Goal: Information Seeking & Learning: Learn about a topic

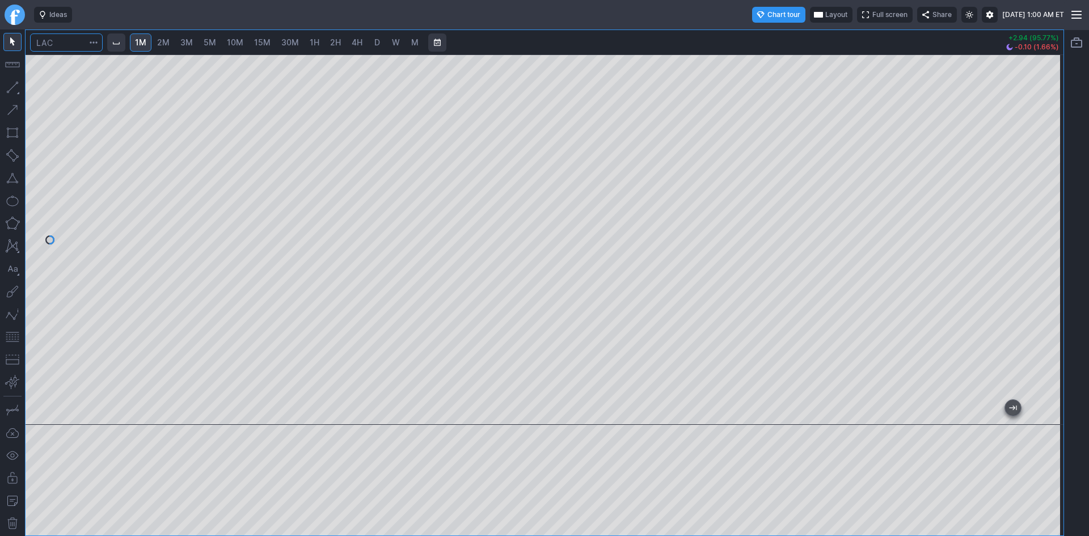
click at [71, 43] on input "Search" at bounding box center [66, 42] width 73 height 18
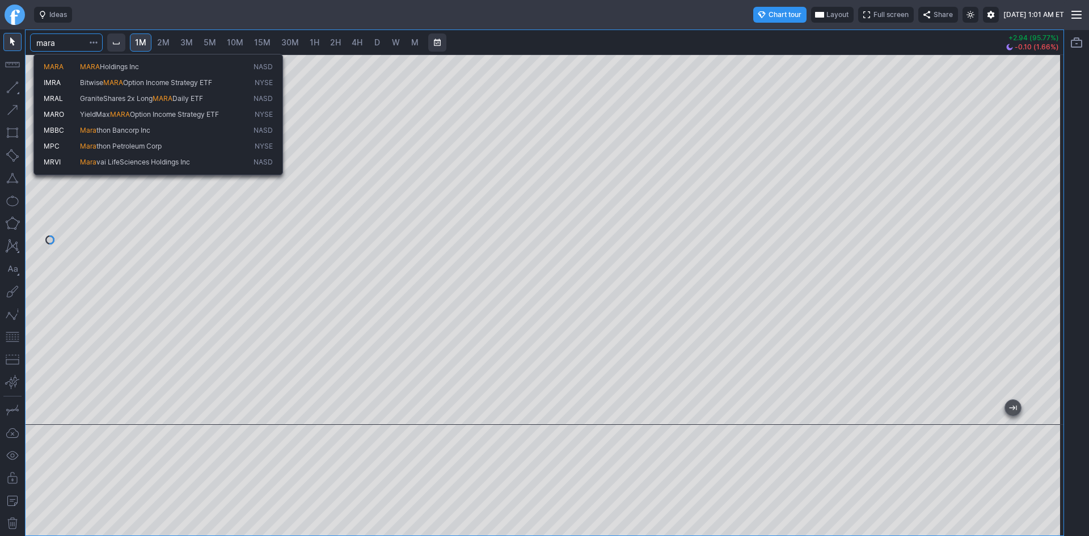
type input "mara"
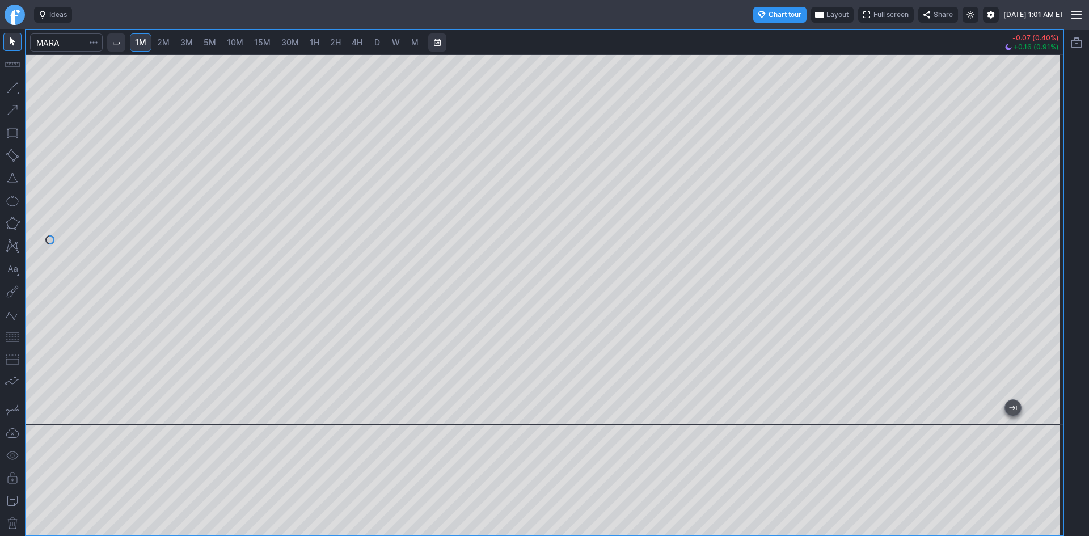
drag, startPoint x: 1051, startPoint y: 154, endPoint x: 1049, endPoint y: 262, distance: 108.4
click at [1049, 262] on div at bounding box center [1052, 237] width 24 height 342
drag, startPoint x: 15, startPoint y: 336, endPoint x: 26, endPoint y: 334, distance: 11.6
click at [19, 335] on button "button" at bounding box center [12, 337] width 18 height 18
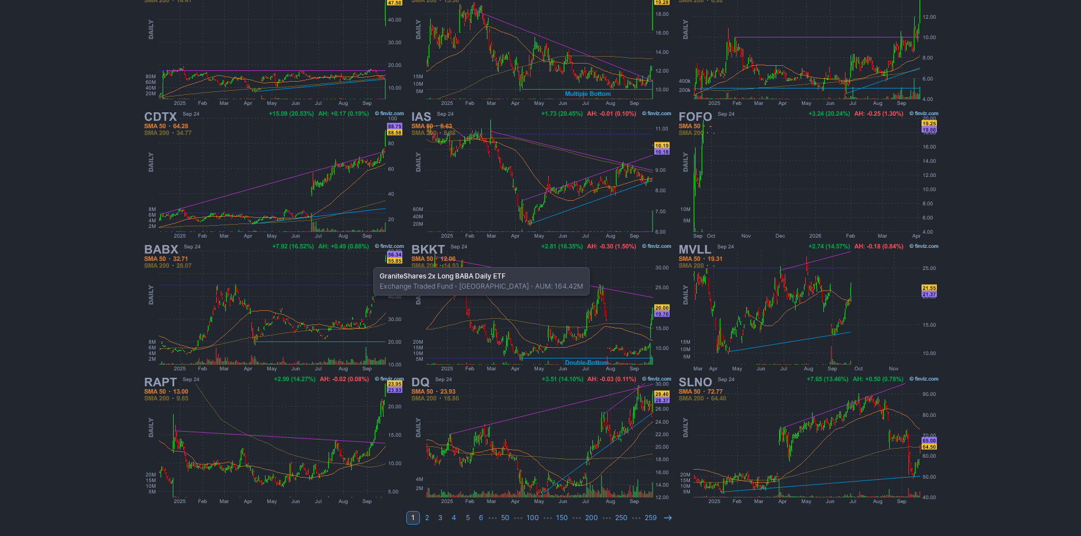
scroll to position [233, 0]
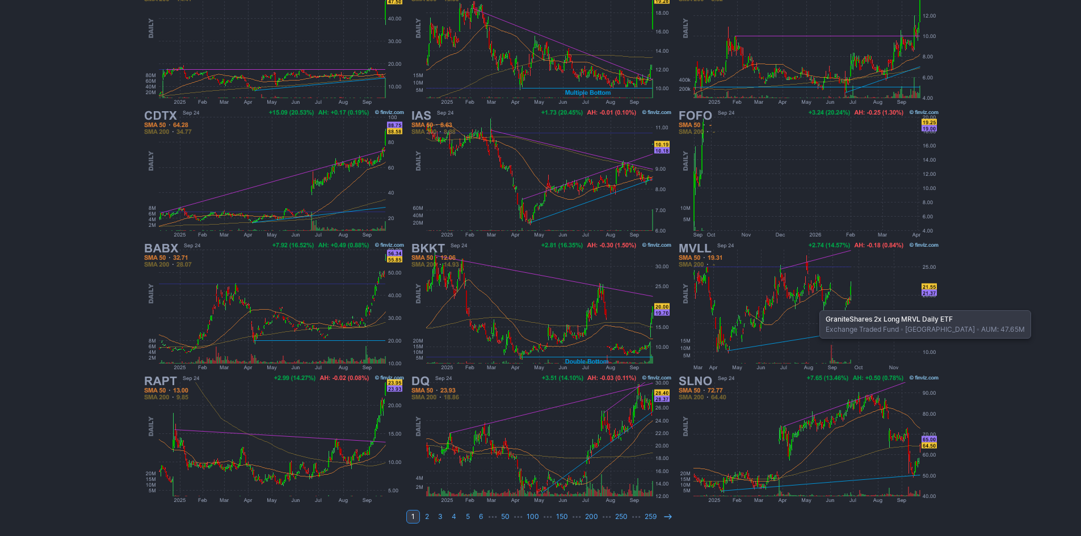
click at [813, 305] on img at bounding box center [807, 306] width 265 height 133
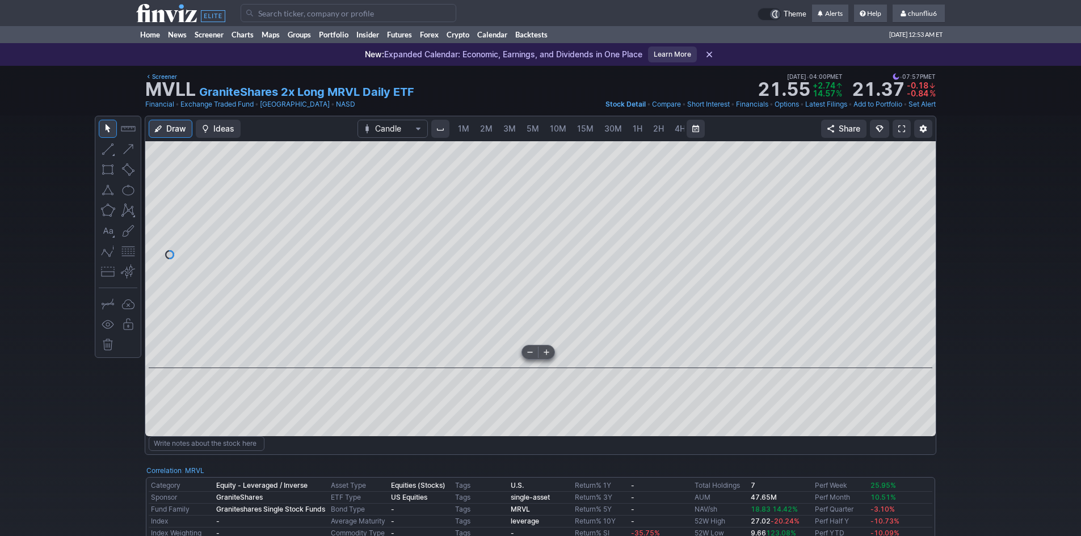
scroll to position [0, 61]
drag, startPoint x: 122, startPoint y: 252, endPoint x: 142, endPoint y: 251, distance: 20.5
click at [123, 252] on button "button" at bounding box center [128, 251] width 18 height 18
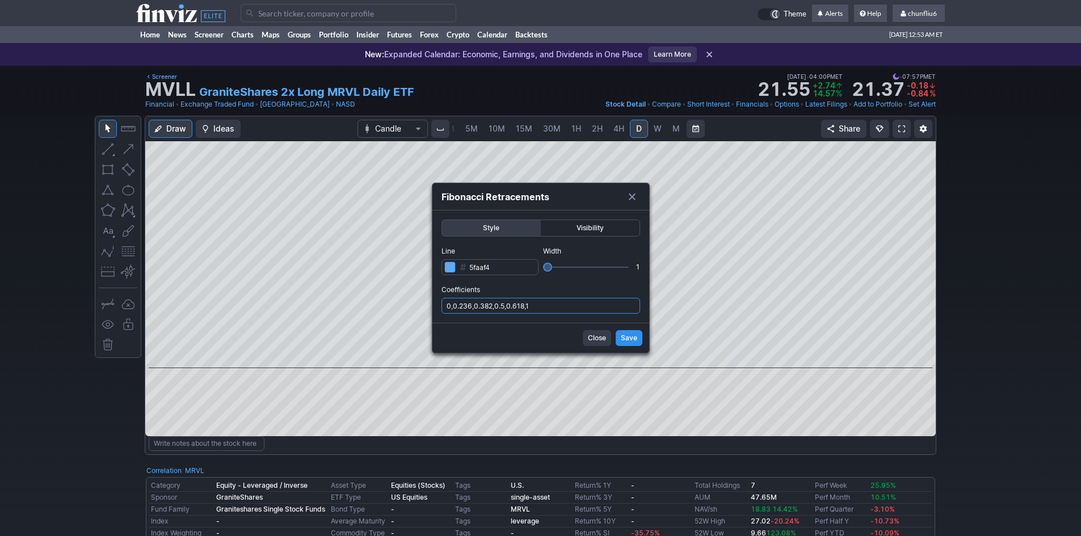
click at [578, 307] on input "0,0.236,0.382,0.5,0.618,1" at bounding box center [540, 306] width 199 height 16
type input "0,0.236,0.382,0.5,0.618,1,.786"
click at [620, 336] on button "Save" at bounding box center [628, 338] width 27 height 16
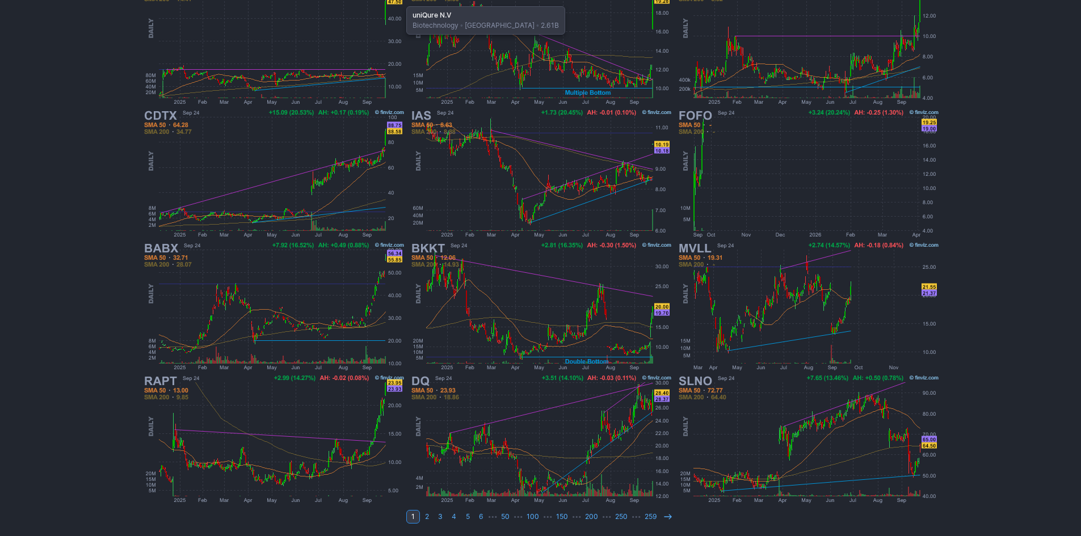
scroll to position [120, 0]
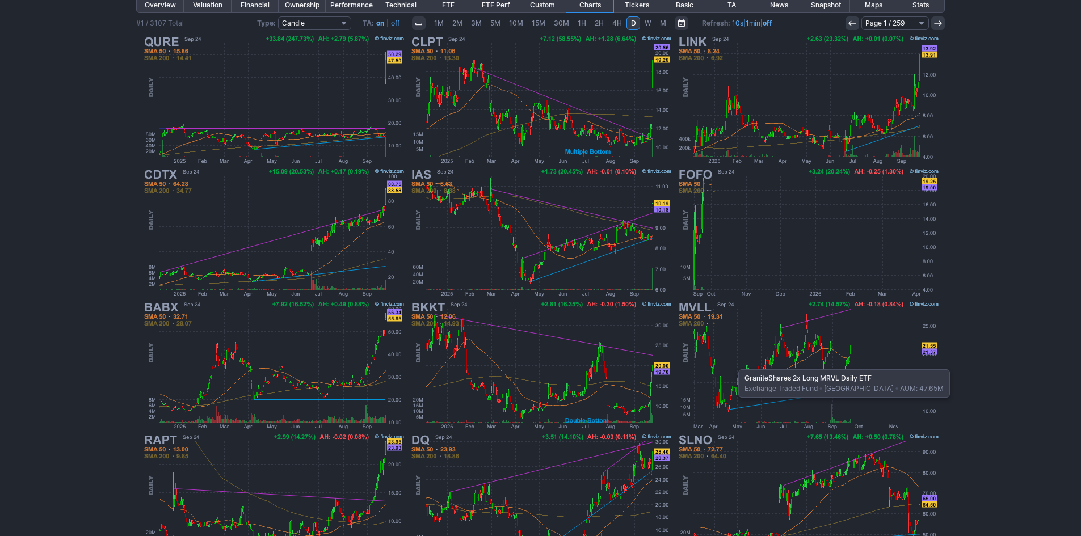
scroll to position [233, 0]
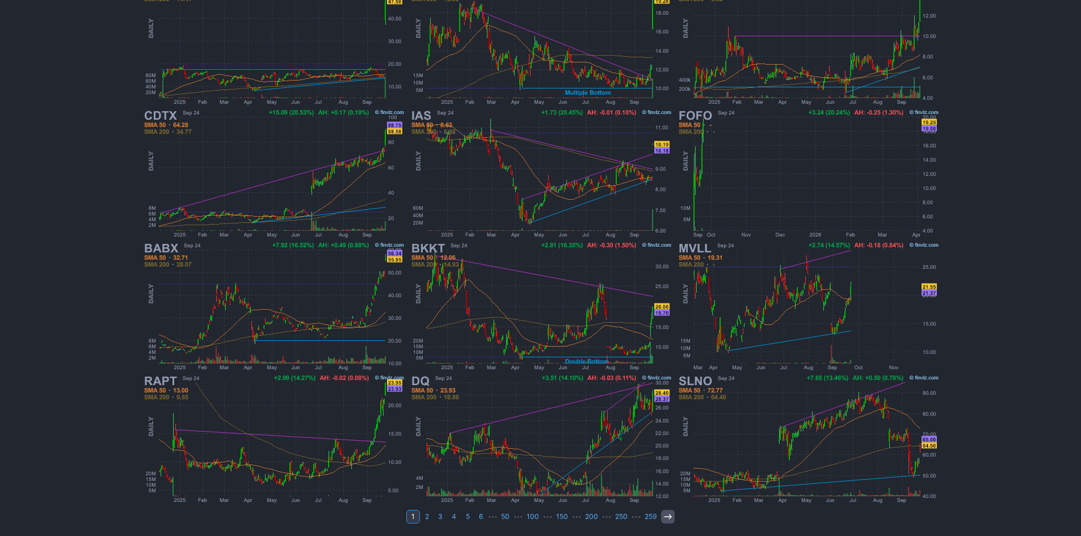
click at [665, 516] on icon at bounding box center [667, 516] width 9 height 9
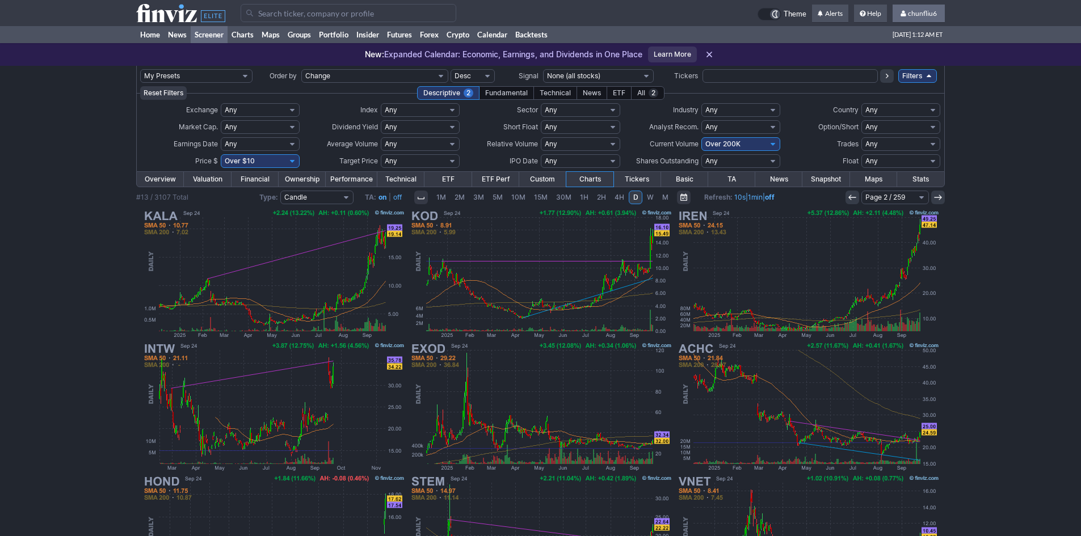
click at [914, 14] on span "chunfliu6" at bounding box center [922, 13] width 29 height 9
click at [903, 81] on link "Sign Out" at bounding box center [913, 84] width 64 height 18
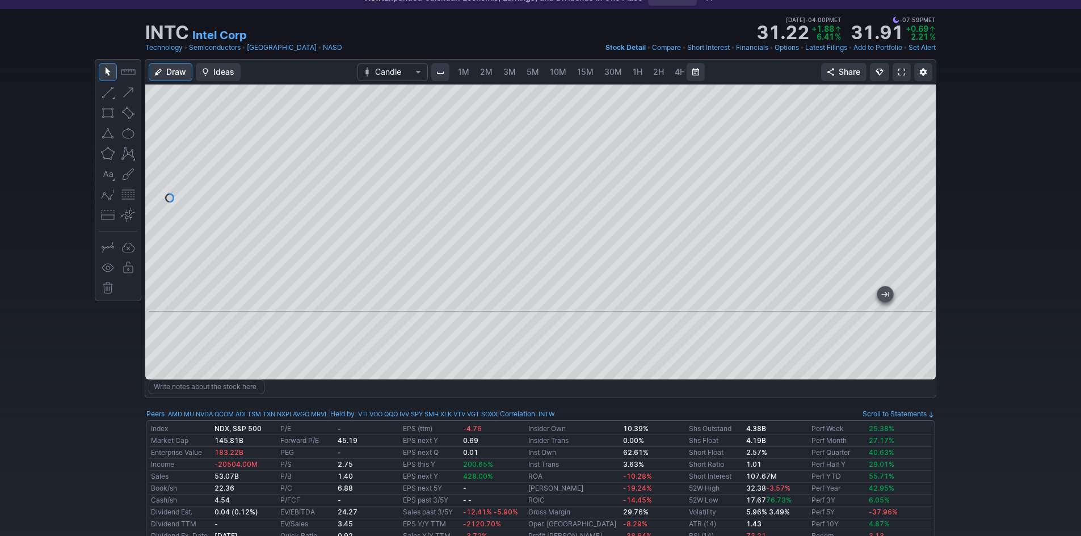
scroll to position [0, 61]
click at [465, 68] on span "5M" at bounding box center [471, 72] width 12 height 10
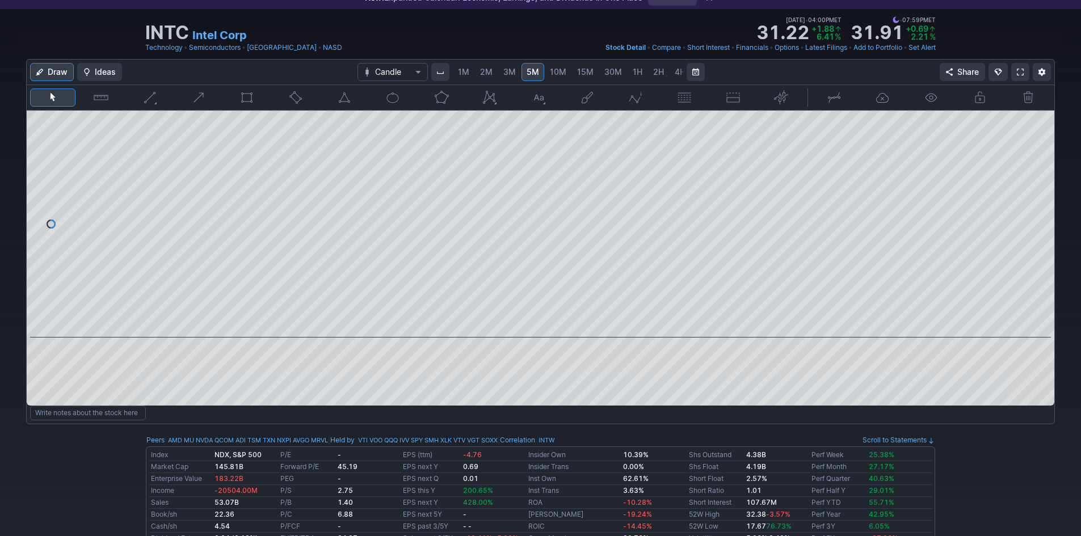
click at [458, 74] on span "1M" at bounding box center [463, 72] width 11 height 10
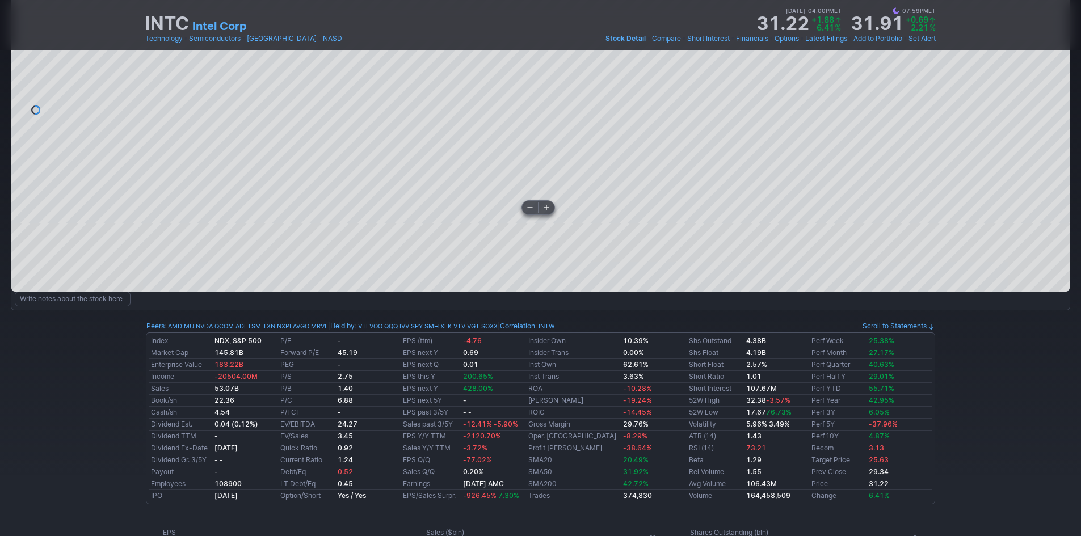
scroll to position [170, 0]
click at [189, 190] on div at bounding box center [540, 110] width 1058 height 227
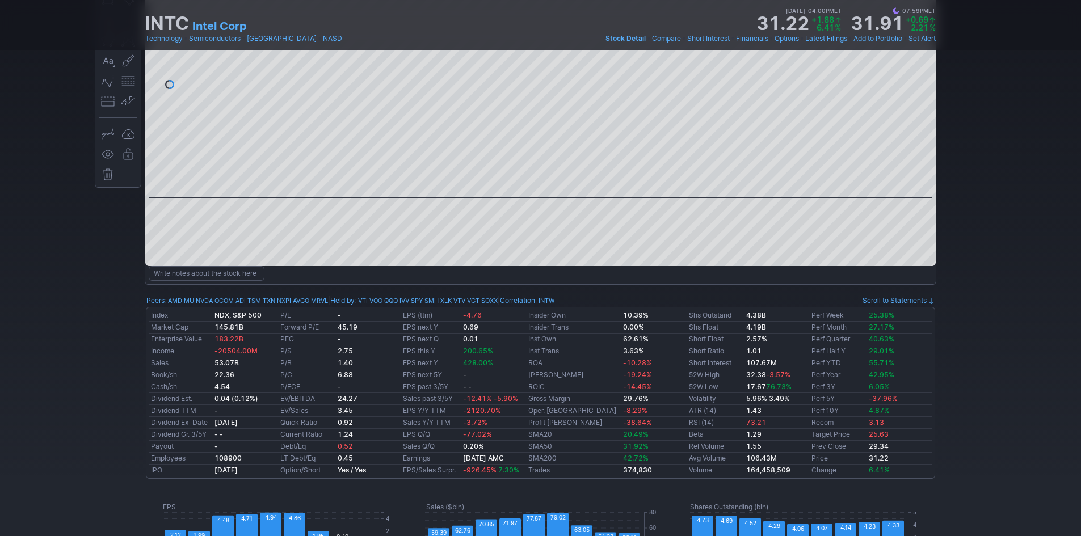
scroll to position [144, 0]
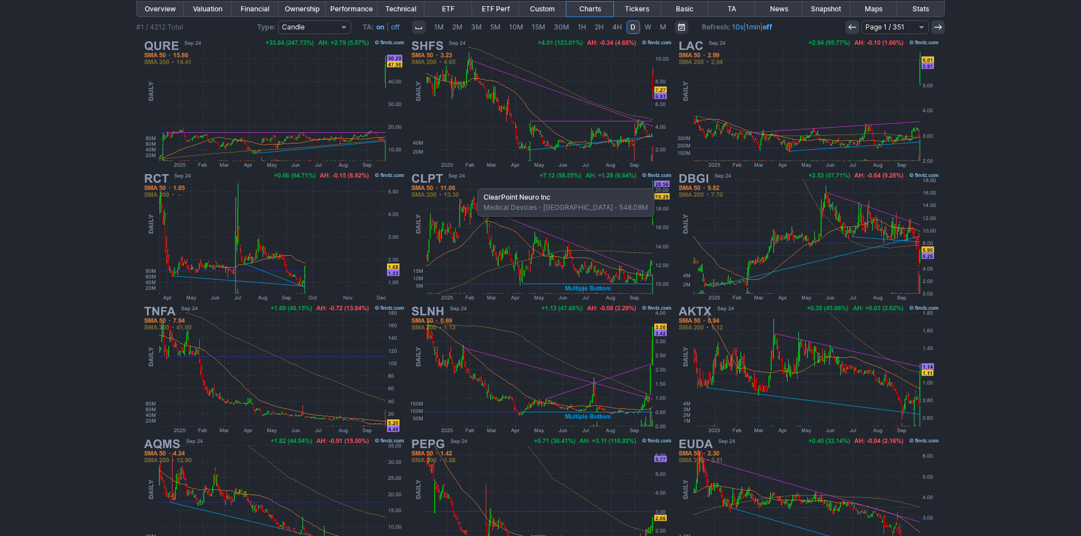
scroll to position [233, 0]
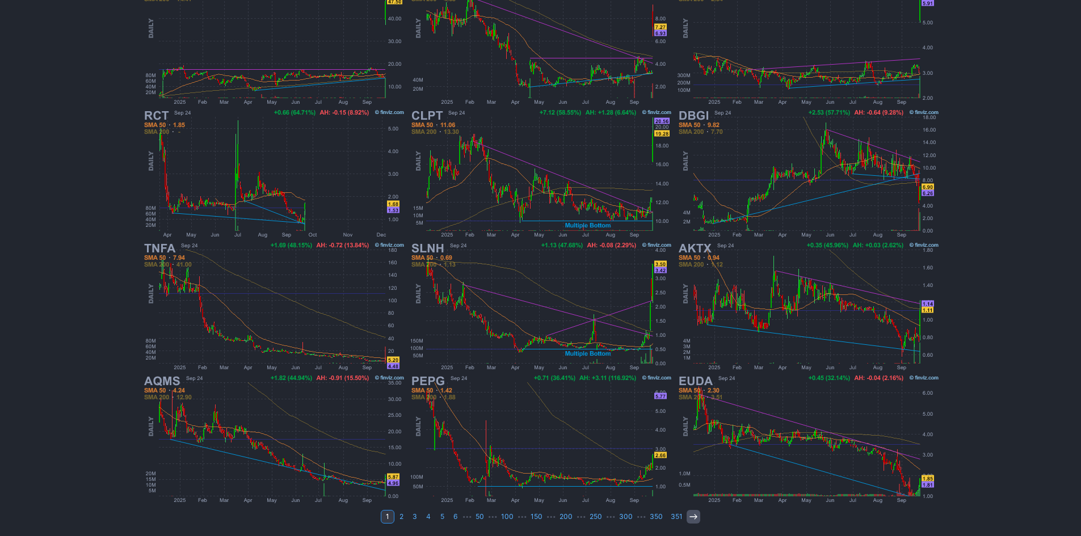
click at [689, 515] on icon at bounding box center [693, 516] width 9 height 9
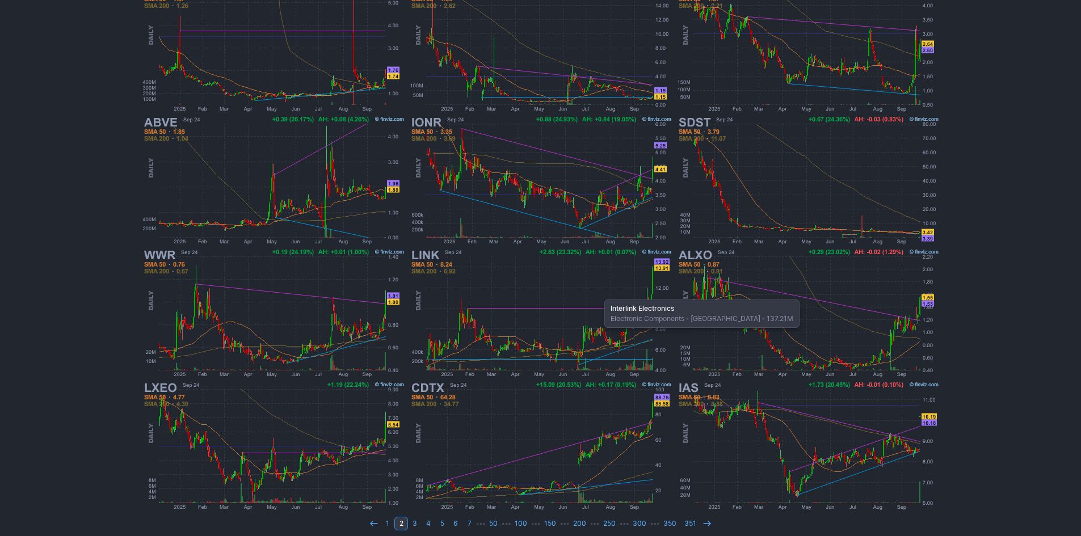
scroll to position [233, 0]
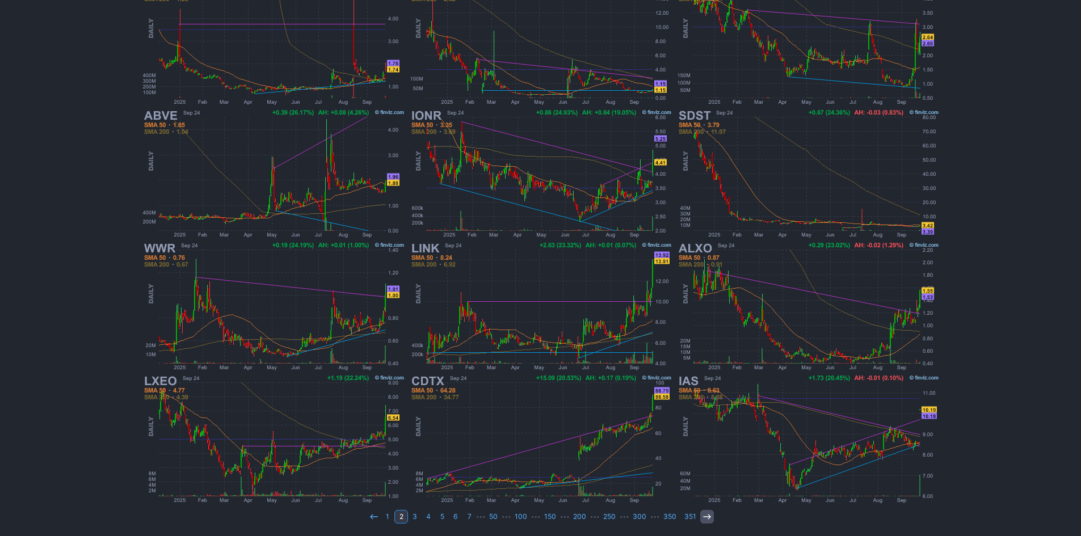
click at [702, 513] on icon at bounding box center [706, 516] width 9 height 9
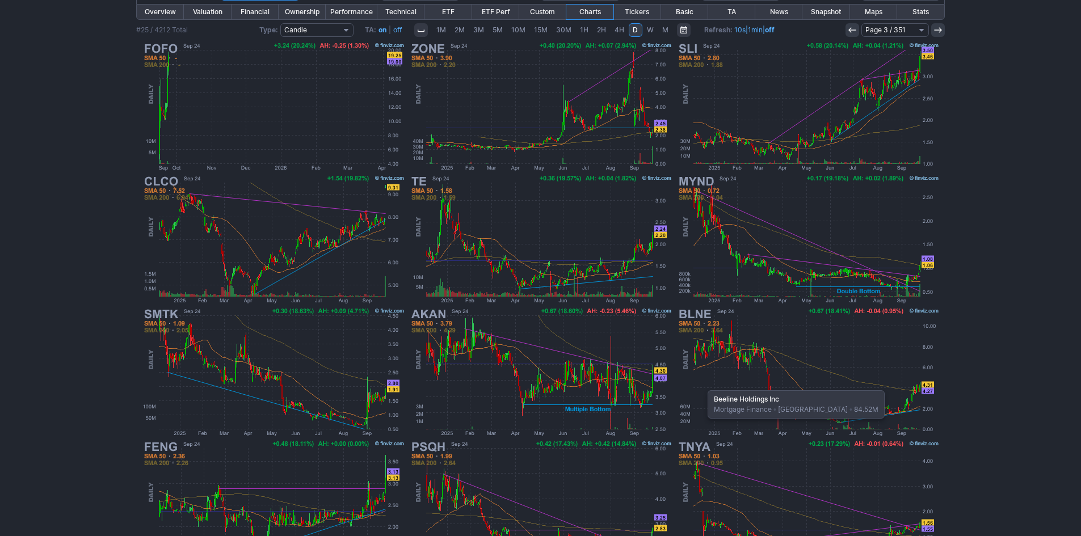
scroll to position [170, 0]
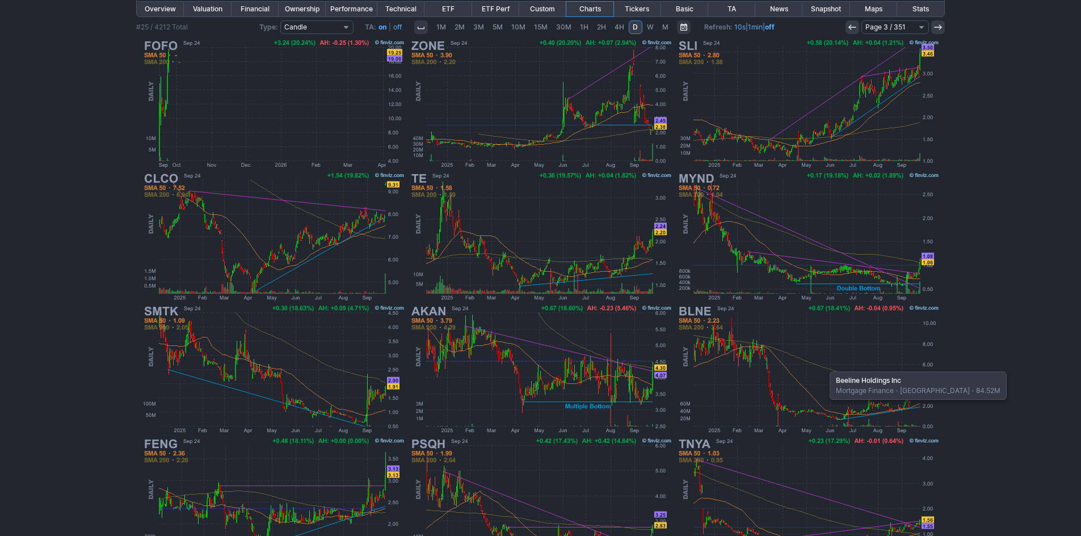
click at [824, 366] on img at bounding box center [807, 369] width 265 height 133
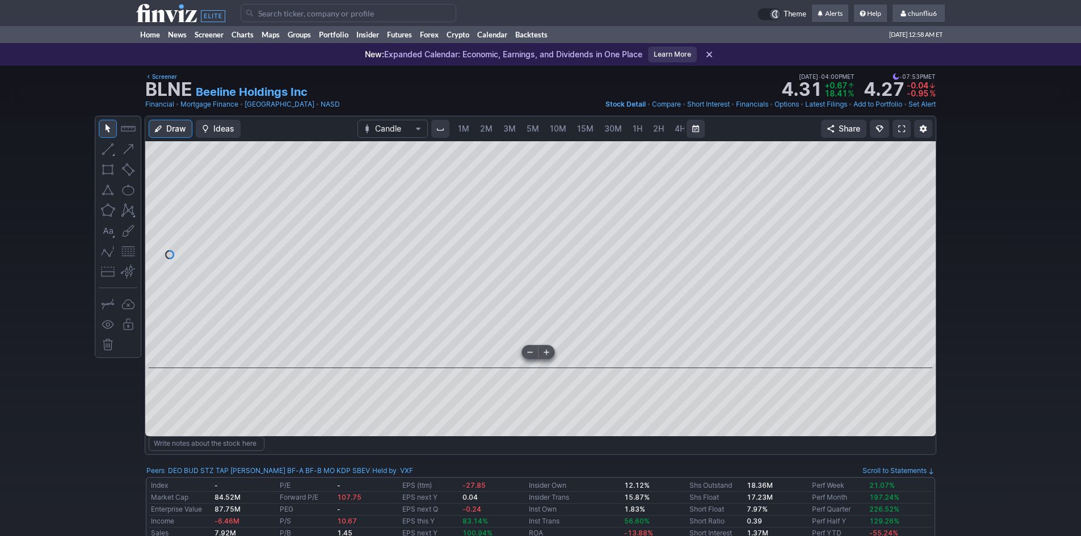
scroll to position [0, 61]
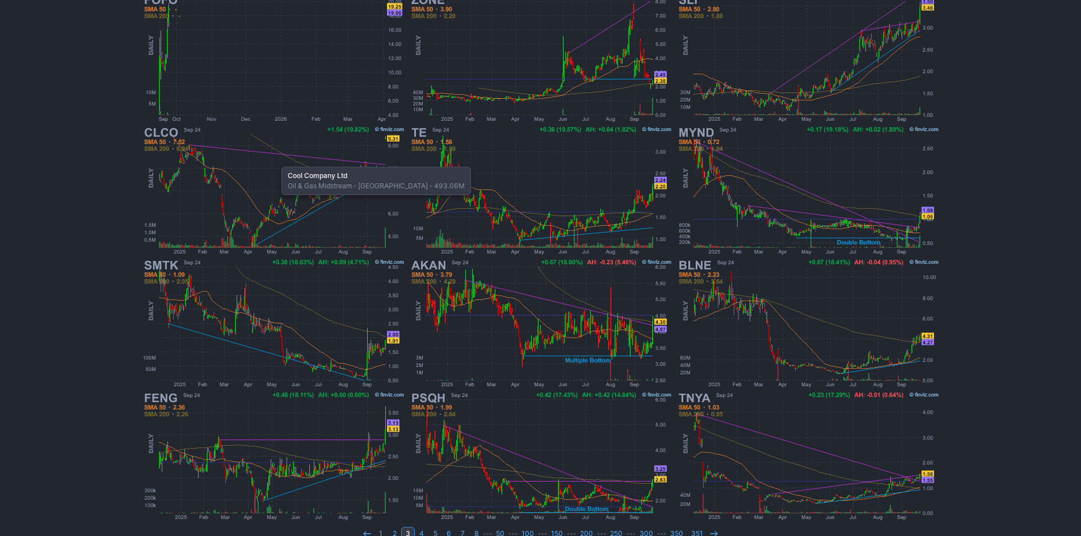
scroll to position [233, 0]
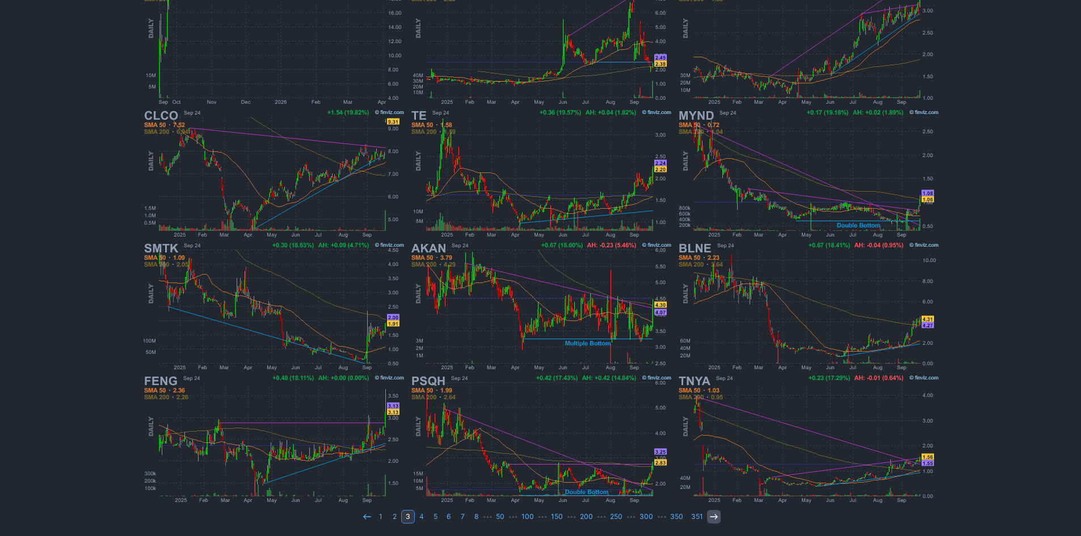
click at [714, 515] on link at bounding box center [714, 517] width 14 height 14
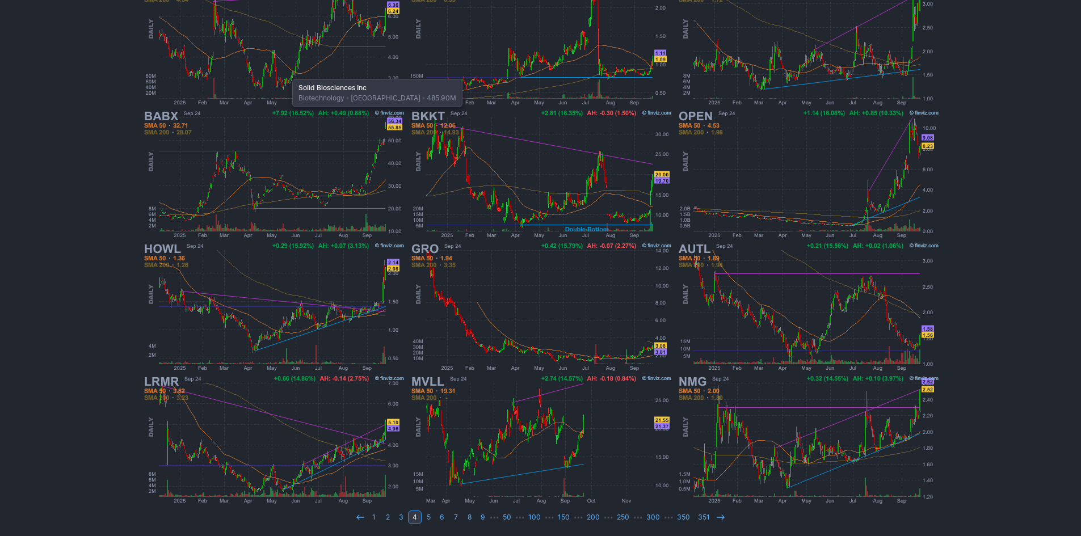
scroll to position [233, 0]
click at [720, 517] on use at bounding box center [719, 516] width 7 height 5
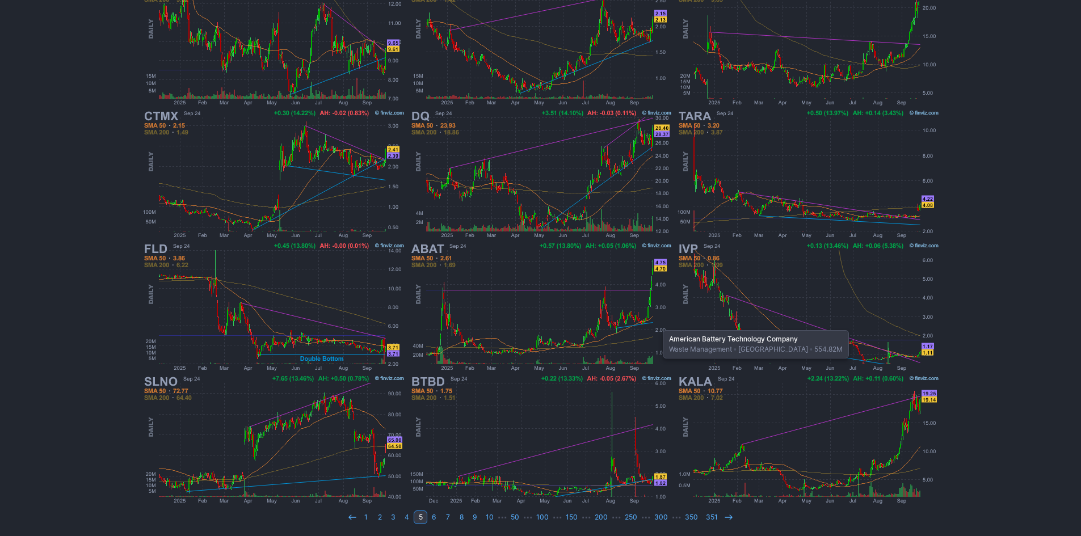
scroll to position [233, 0]
click at [724, 515] on icon at bounding box center [728, 516] width 9 height 9
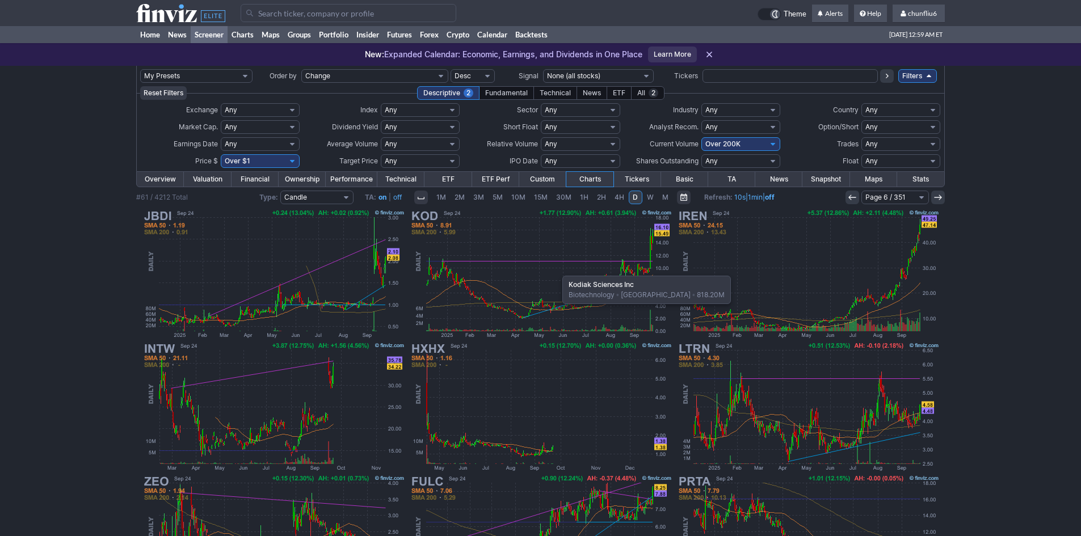
click at [556, 270] on img at bounding box center [540, 274] width 265 height 133
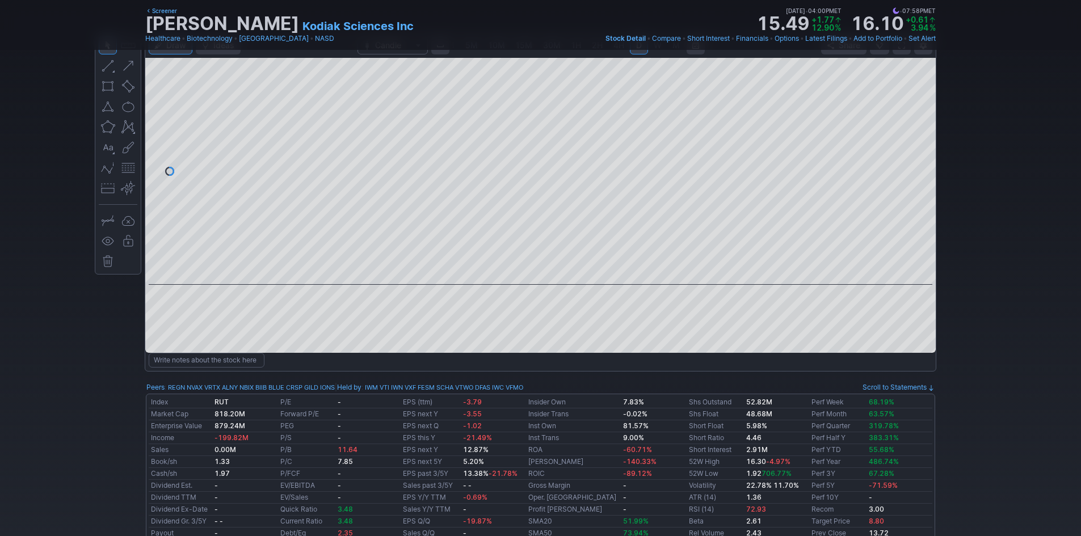
scroll to position [113, 0]
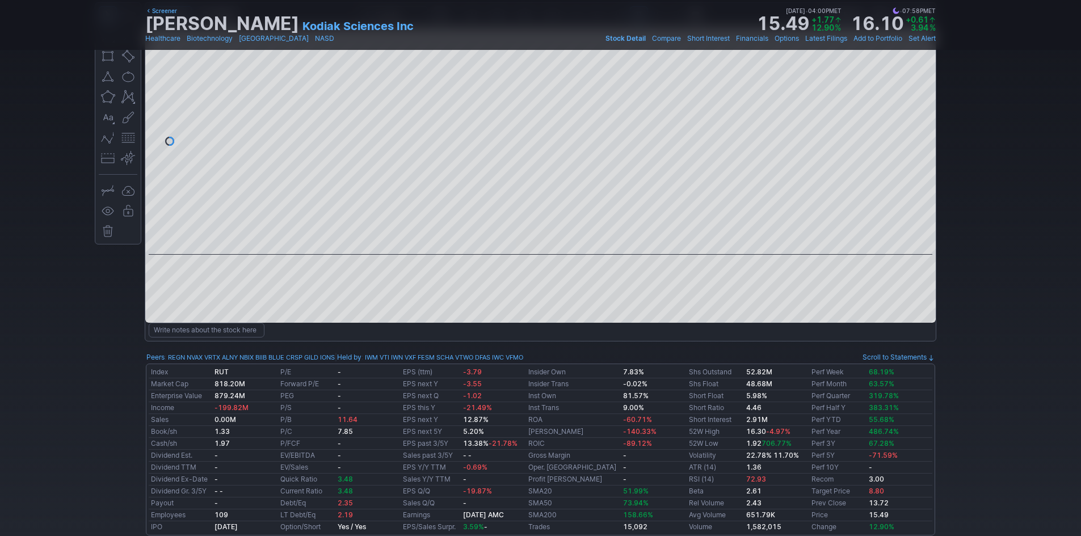
click at [268, 195] on div at bounding box center [540, 141] width 790 height 227
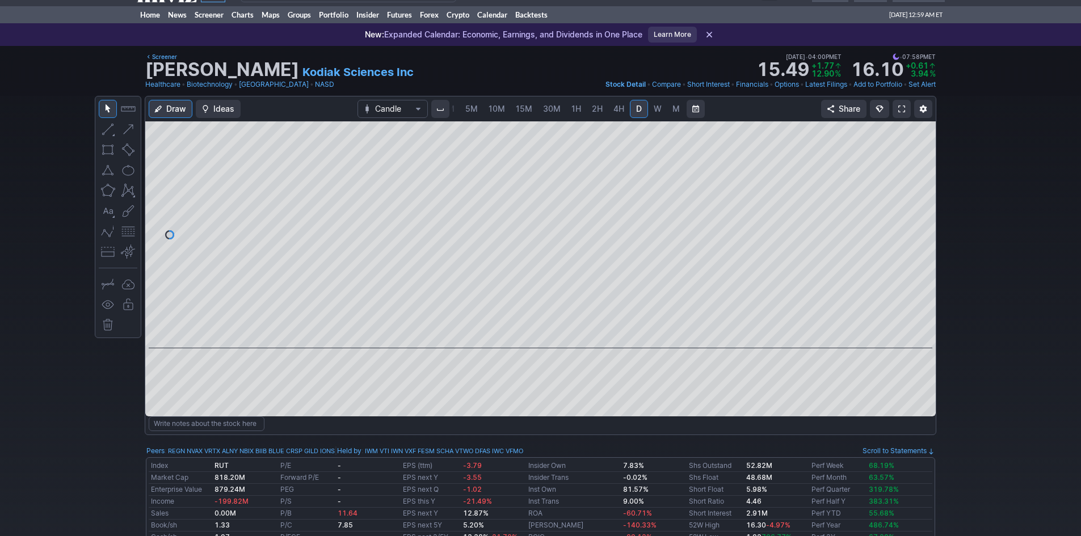
scroll to position [0, 0]
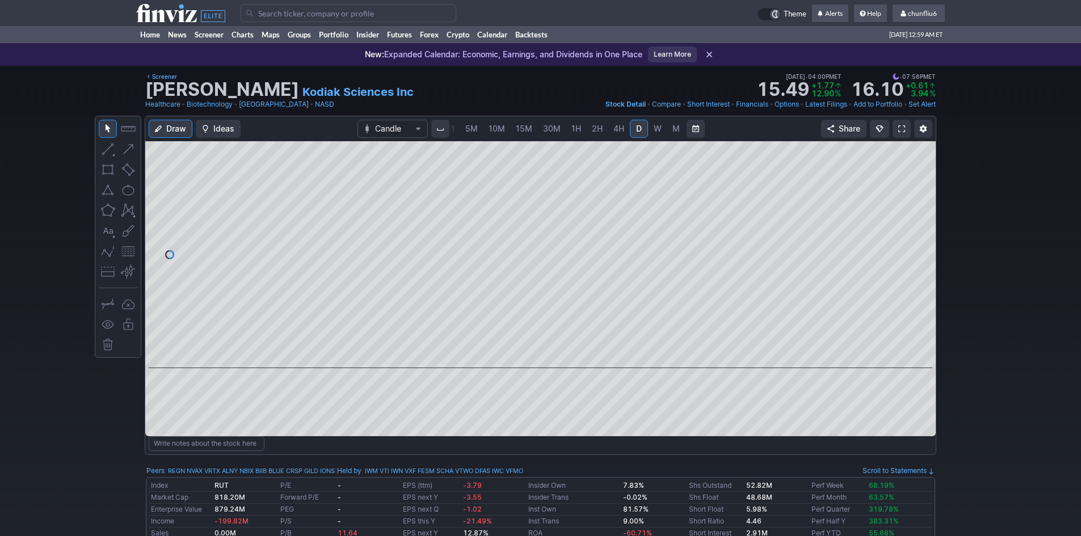
drag, startPoint x: 925, startPoint y: 235, endPoint x: 920, endPoint y: 255, distance: 21.2
click at [925, 252] on div at bounding box center [924, 252] width 24 height 199
click at [129, 250] on button "button" at bounding box center [128, 251] width 18 height 18
click at [475, 132] on span "5M" at bounding box center [471, 129] width 12 height 10
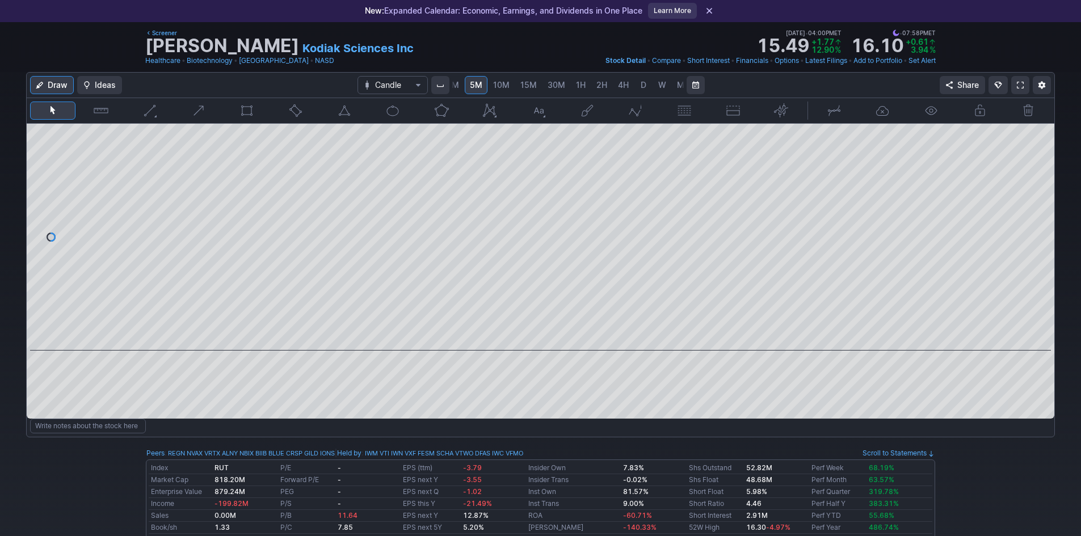
scroll to position [57, 0]
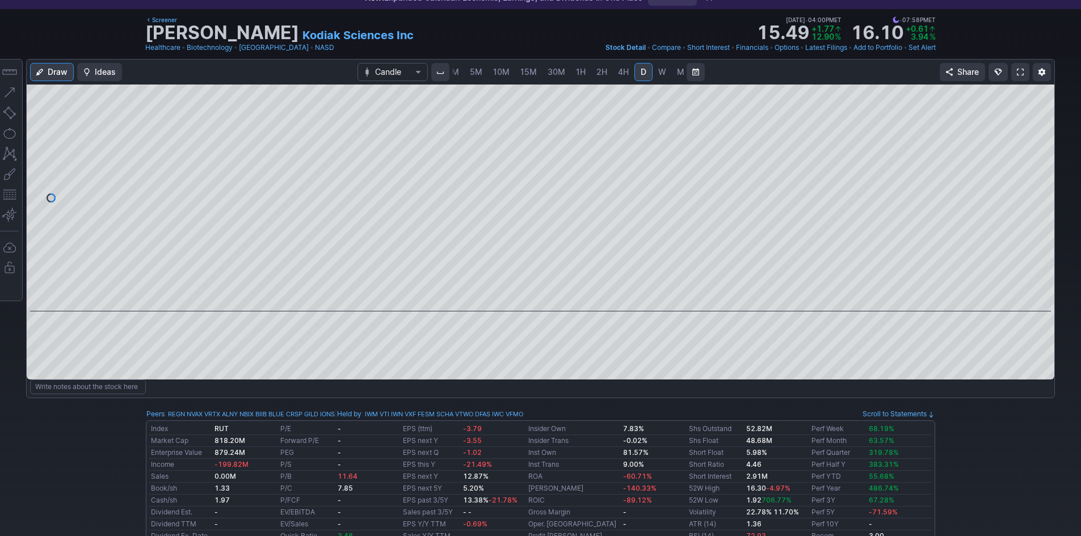
scroll to position [0, 61]
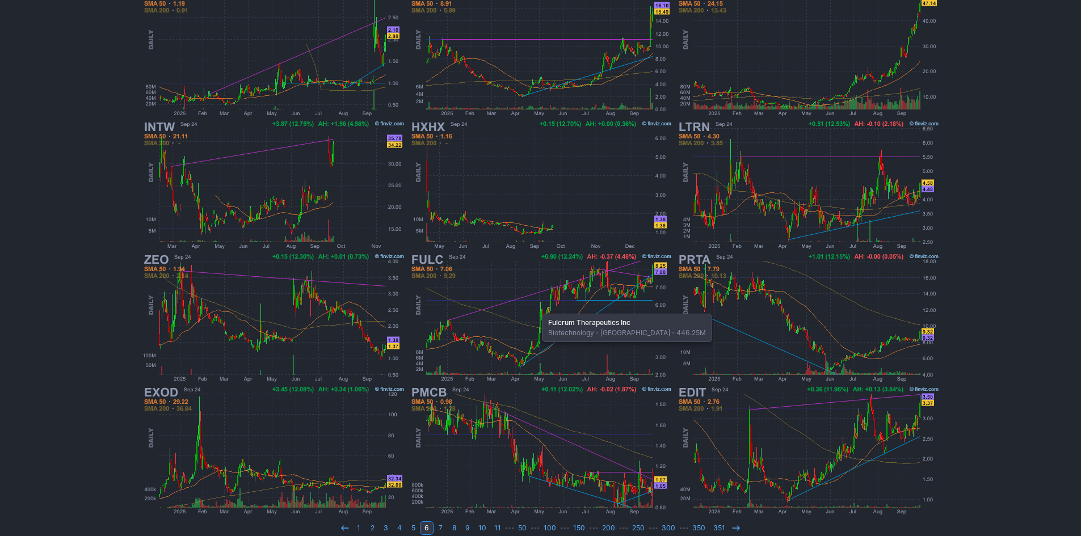
scroll to position [233, 0]
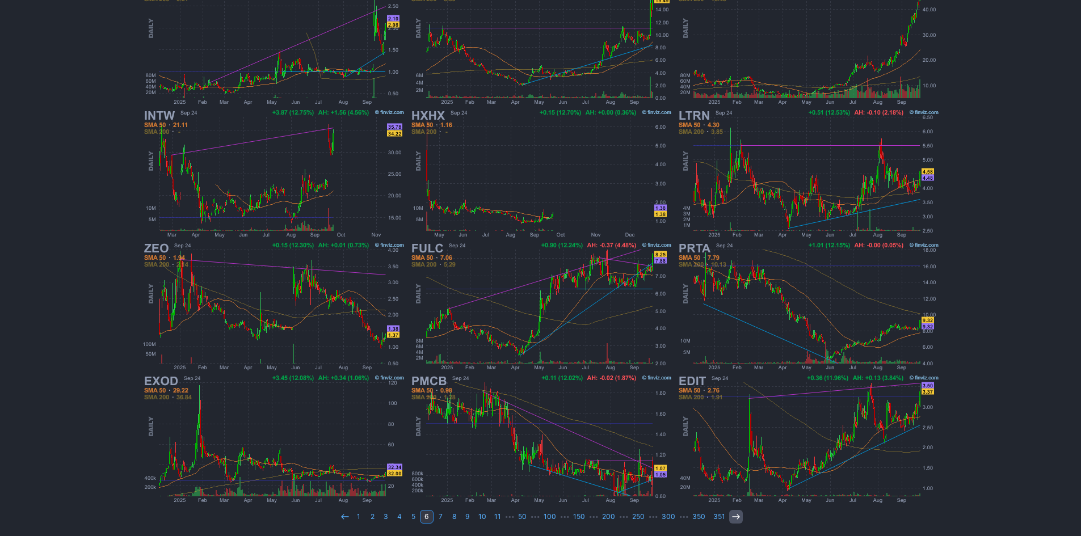
click at [731, 514] on icon at bounding box center [735, 516] width 9 height 9
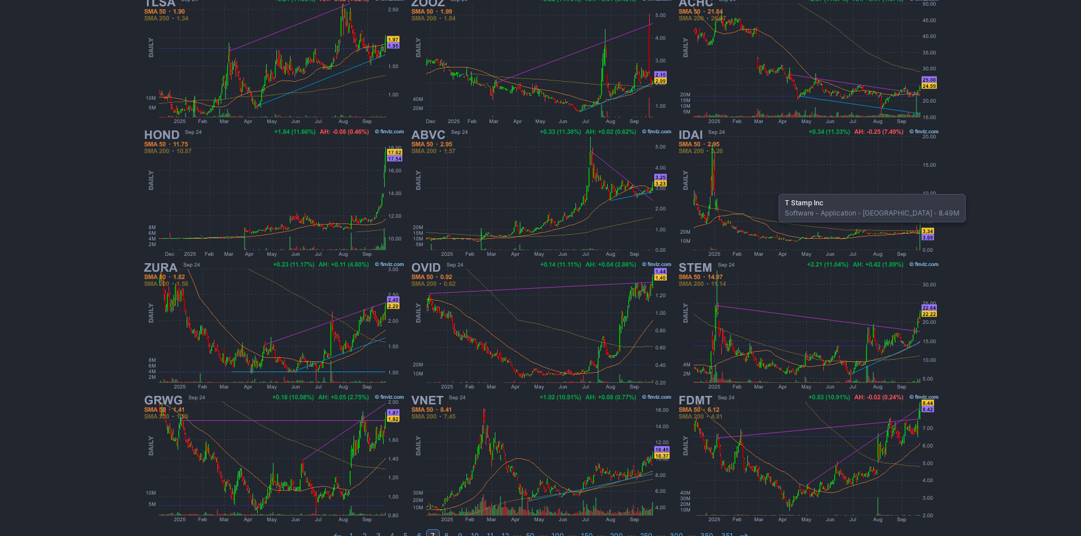
scroll to position [233, 0]
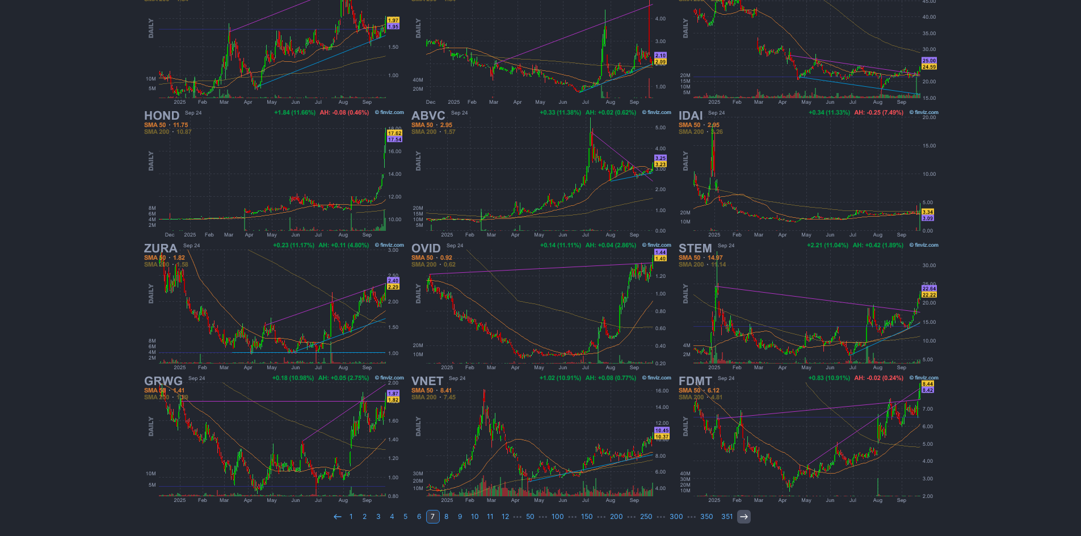
click at [739, 519] on icon at bounding box center [743, 516] width 9 height 9
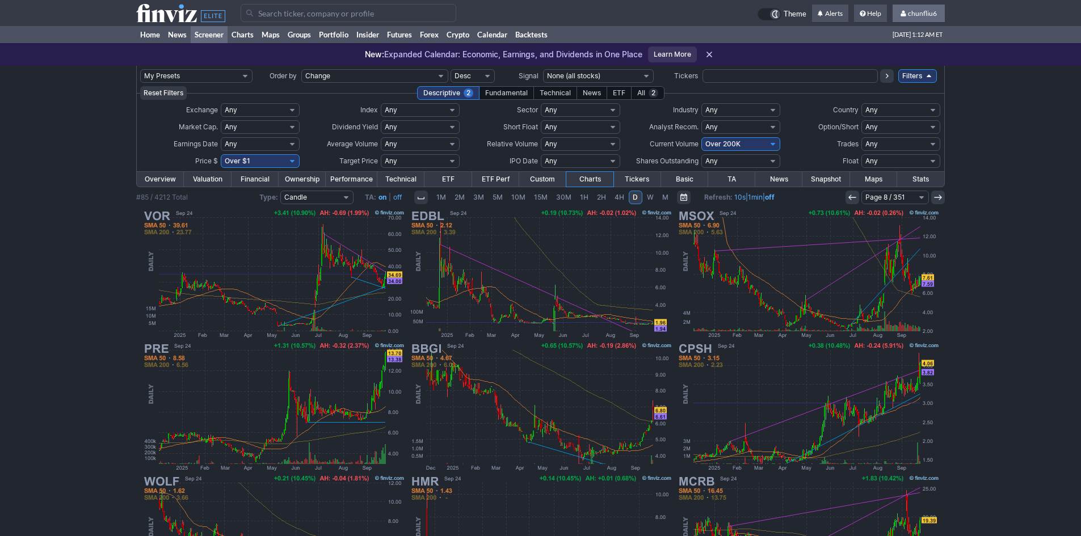
click at [919, 15] on span "chunfliu6" at bounding box center [922, 13] width 29 height 9
click at [901, 80] on link "Sign Out" at bounding box center [913, 84] width 64 height 18
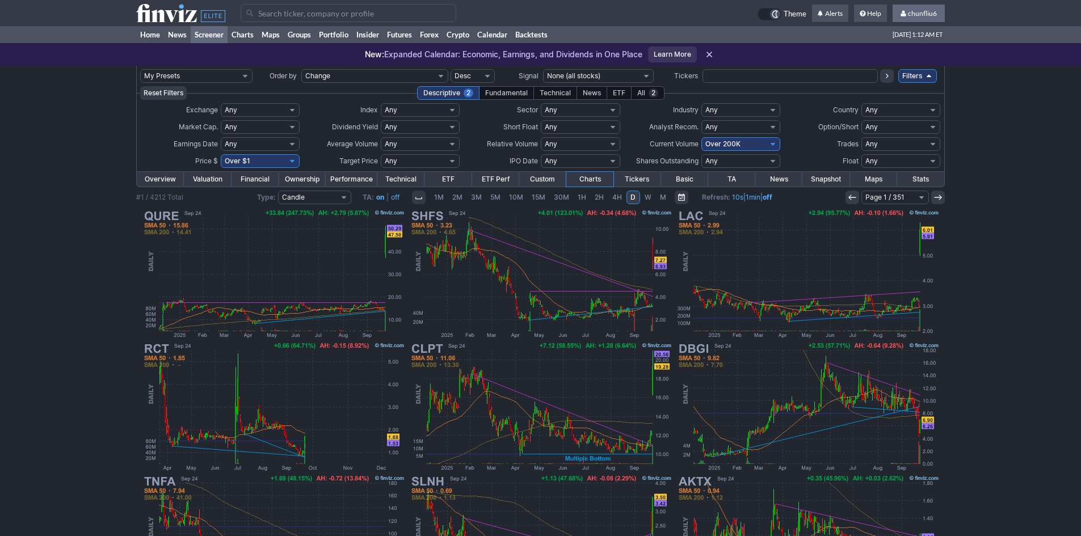
click at [918, 15] on span "chunfliu6" at bounding box center [922, 13] width 29 height 9
click at [901, 78] on link "Sign Out" at bounding box center [913, 84] width 64 height 18
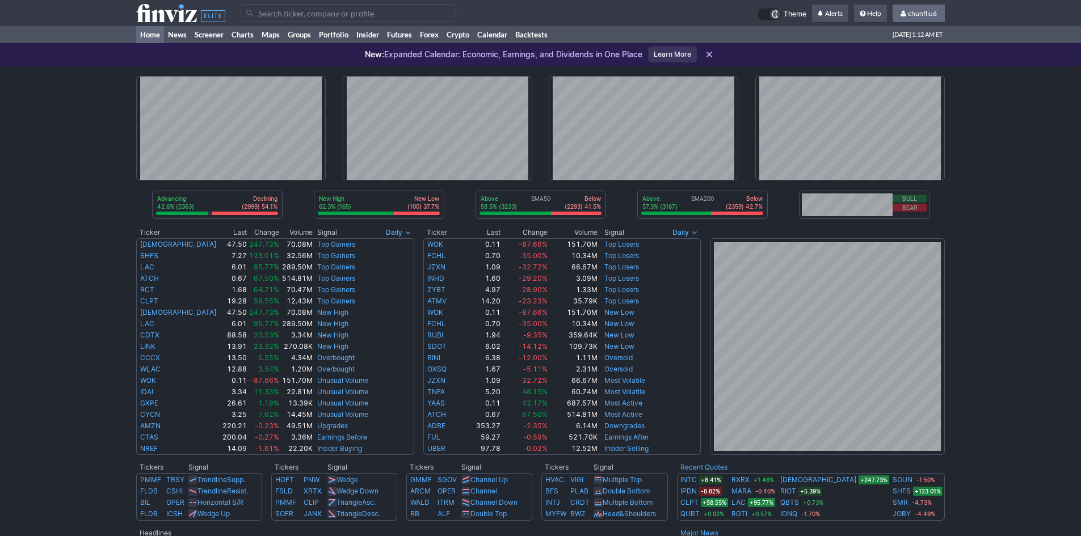
click at [920, 14] on span "chunfliu6" at bounding box center [922, 13] width 29 height 9
click at [907, 80] on link "Sign Out" at bounding box center [913, 84] width 64 height 18
